Goal: Transaction & Acquisition: Purchase product/service

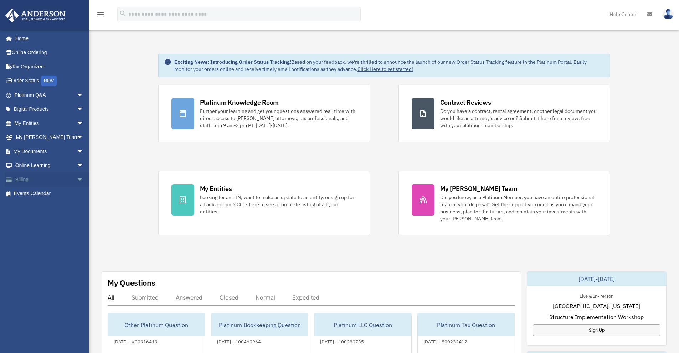
click at [31, 179] on link "Billing arrow_drop_down" at bounding box center [49, 180] width 89 height 14
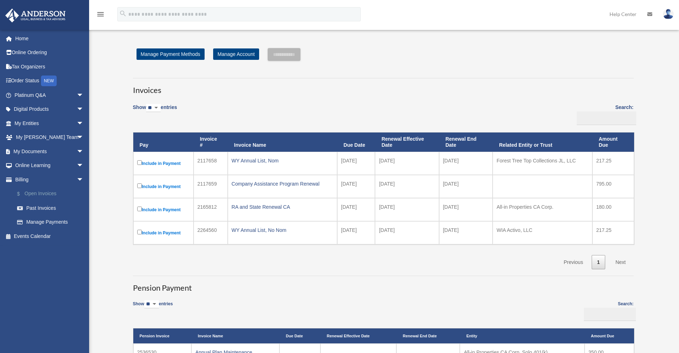
click at [40, 194] on link "$ Open Invoices" at bounding box center [52, 194] width 84 height 15
click at [191, 54] on link "Manage Payment Methods" at bounding box center [171, 53] width 68 height 11
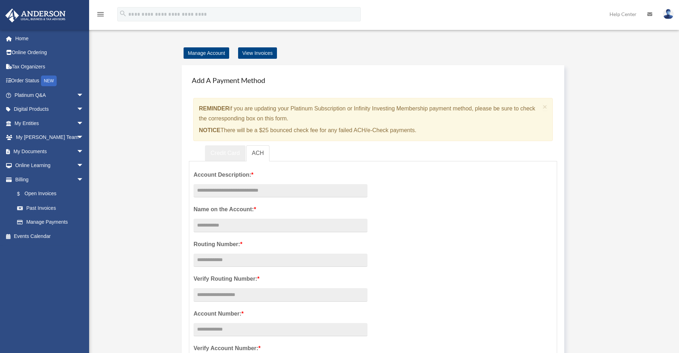
click at [229, 156] on link "Credit Card" at bounding box center [225, 153] width 41 height 16
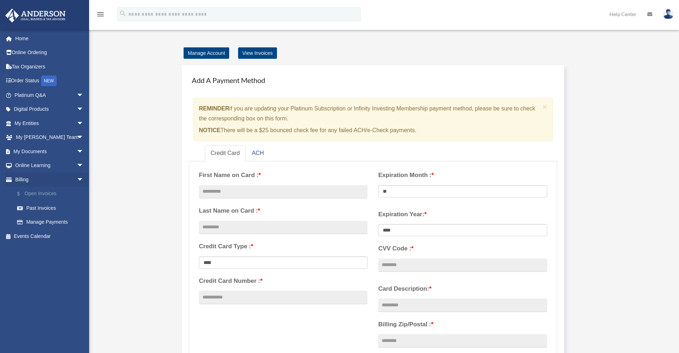
click at [37, 194] on link "$ Open Invoices" at bounding box center [52, 194] width 84 height 15
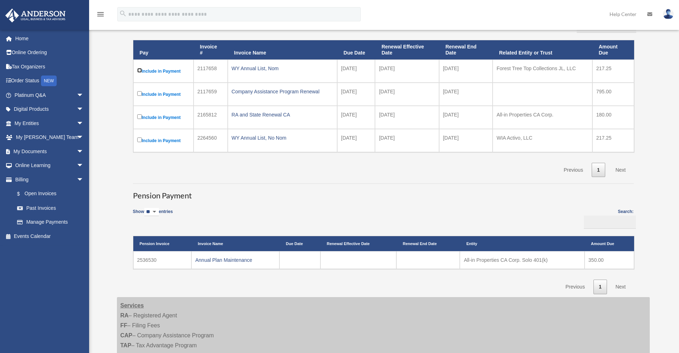
scroll to position [107, 0]
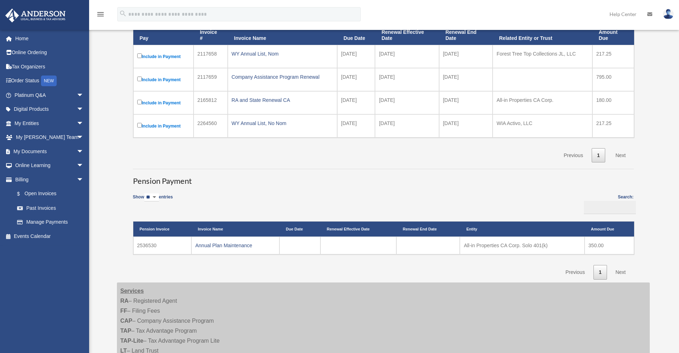
click at [619, 273] on link "Next" at bounding box center [620, 272] width 21 height 15
click at [618, 155] on link "Next" at bounding box center [620, 155] width 21 height 15
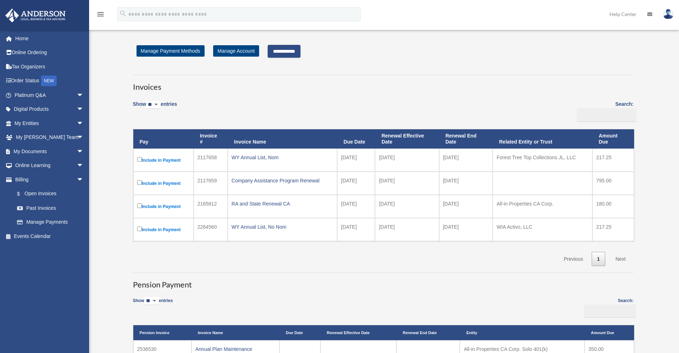
scroll to position [0, 0]
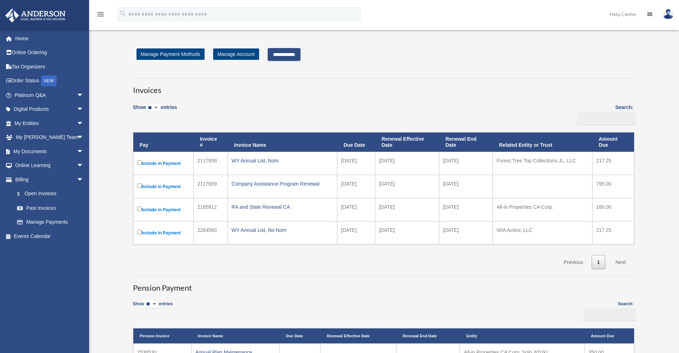
click at [292, 55] on input "**********" at bounding box center [284, 54] width 33 height 13
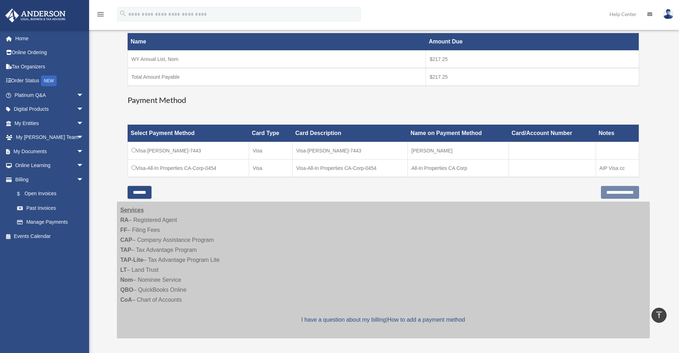
scroll to position [107, 0]
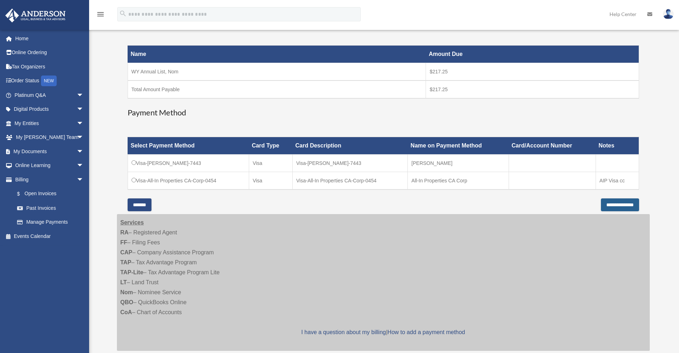
click at [611, 205] on input "**********" at bounding box center [620, 205] width 38 height 13
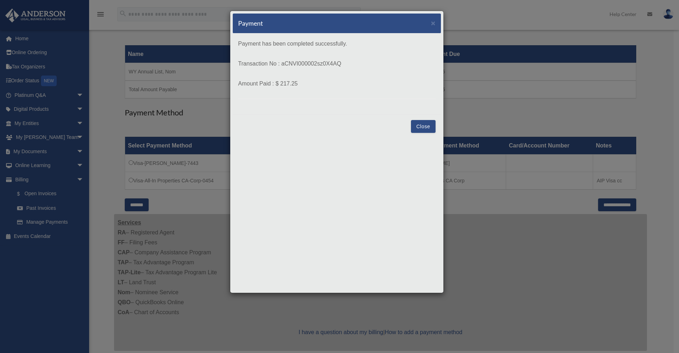
click at [422, 124] on button "Close" at bounding box center [423, 126] width 25 height 13
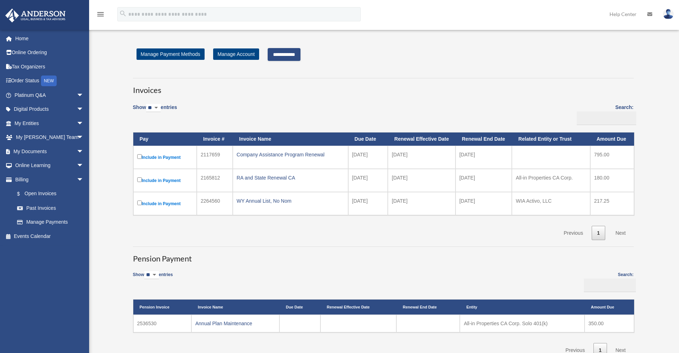
click at [286, 58] on input "**********" at bounding box center [284, 54] width 33 height 13
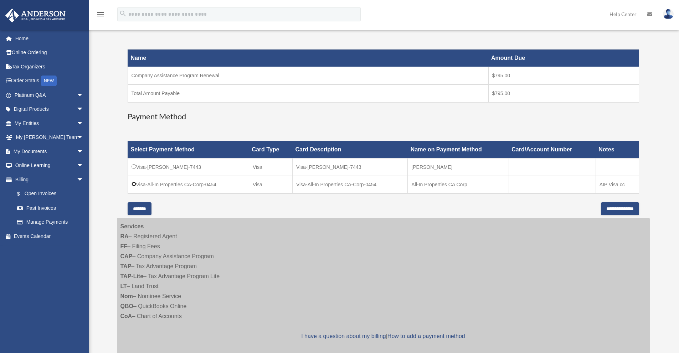
scroll to position [107, 0]
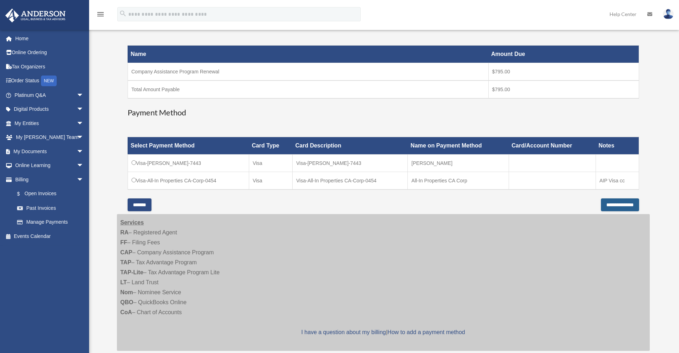
click at [621, 204] on input "**********" at bounding box center [620, 205] width 38 height 13
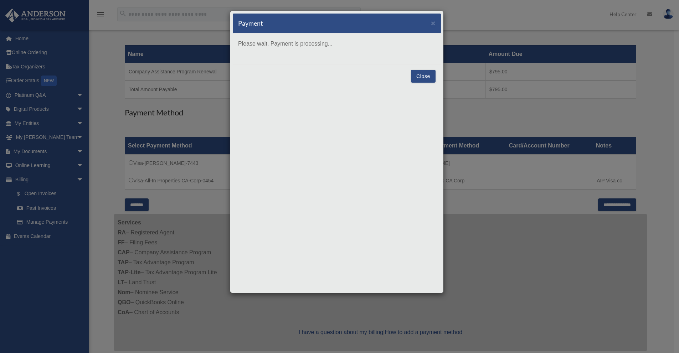
click at [424, 79] on button "Close" at bounding box center [423, 76] width 25 height 13
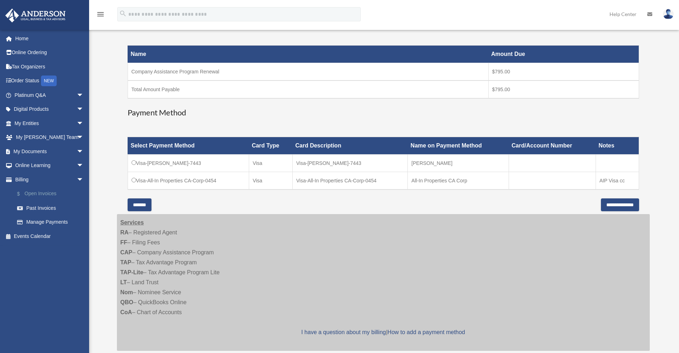
click at [31, 197] on link "$ Open Invoices" at bounding box center [52, 194] width 84 height 15
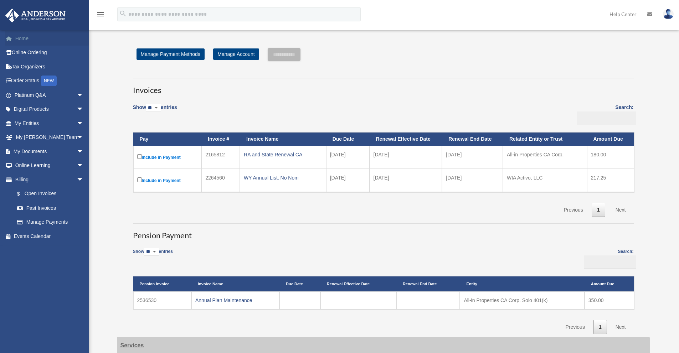
click at [22, 37] on link "Home" at bounding box center [49, 38] width 89 height 14
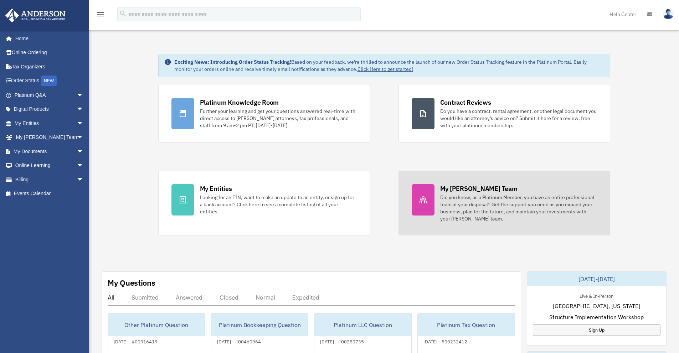
click at [443, 186] on div "My [PERSON_NAME] Team" at bounding box center [478, 188] width 77 height 9
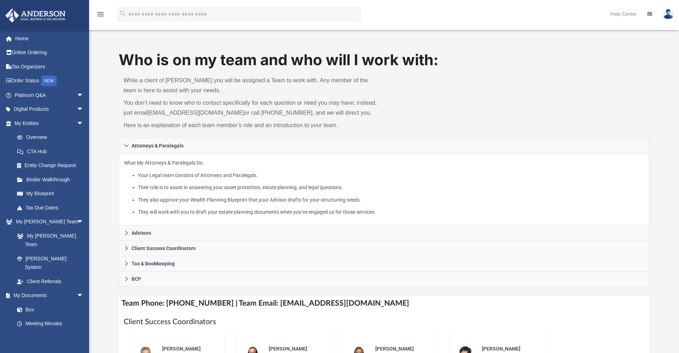
click at [666, 15] on img at bounding box center [668, 14] width 11 height 10
click at [535, 63] on link "Logout" at bounding box center [561, 62] width 71 height 15
